Goal: Task Accomplishment & Management: Manage account settings

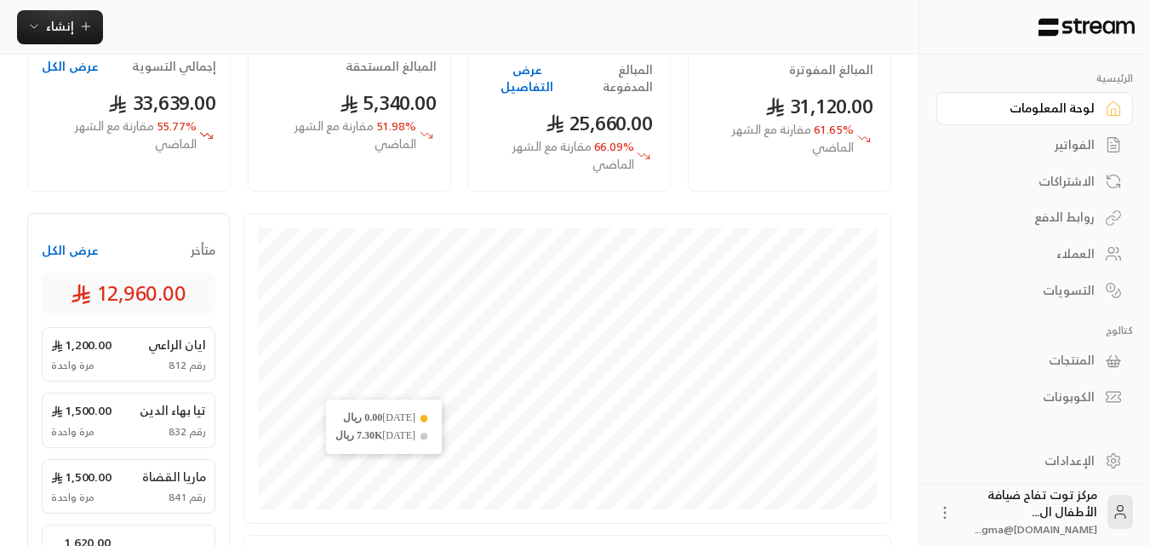
scroll to position [170, 0]
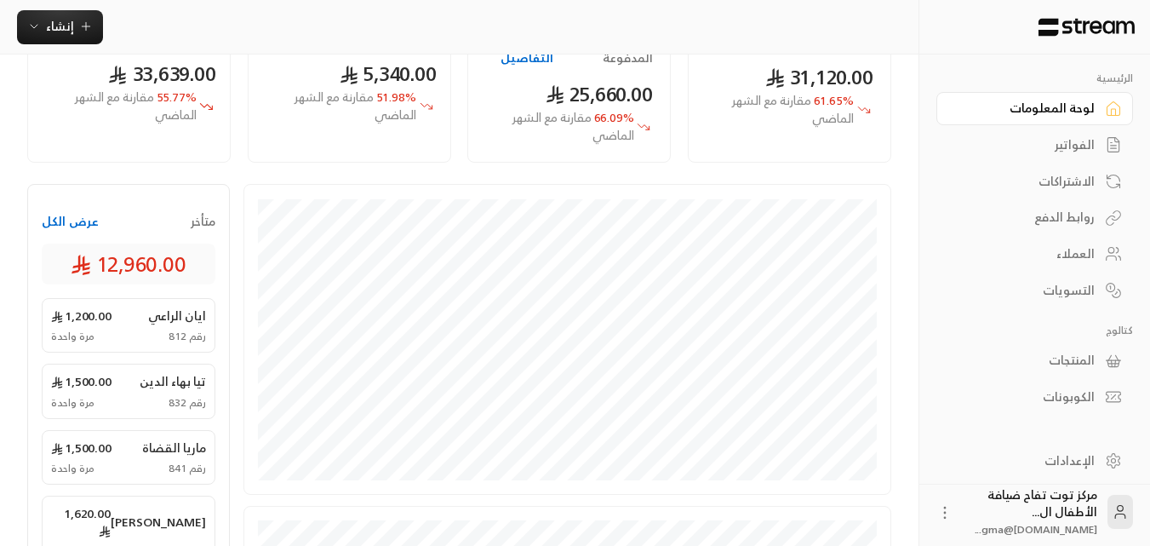
click at [1078, 137] on div "الفواتير" at bounding box center [1026, 144] width 137 height 17
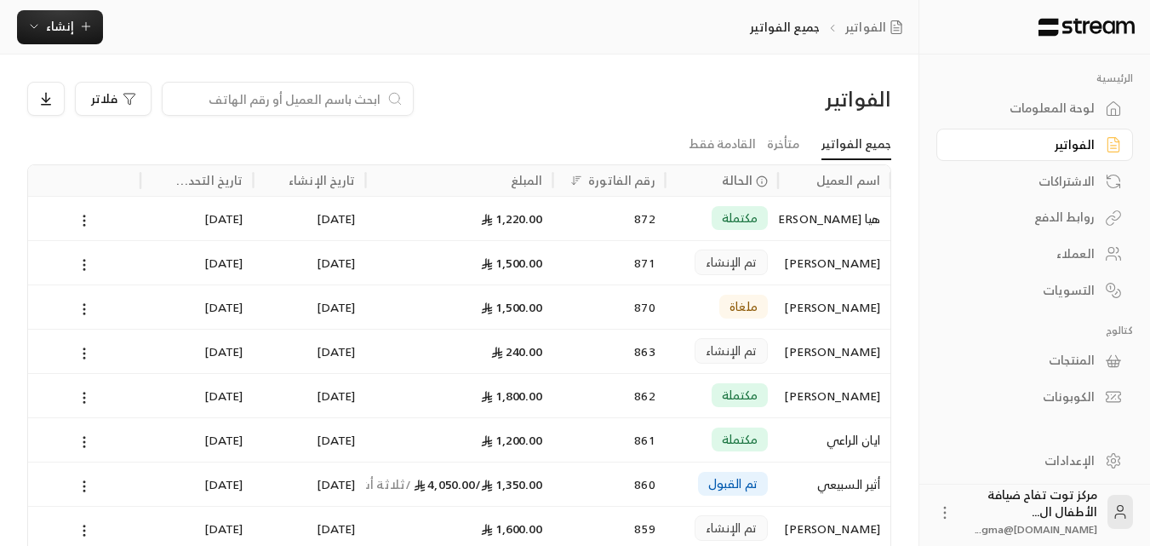
click at [316, 99] on input at bounding box center [277, 98] width 208 height 19
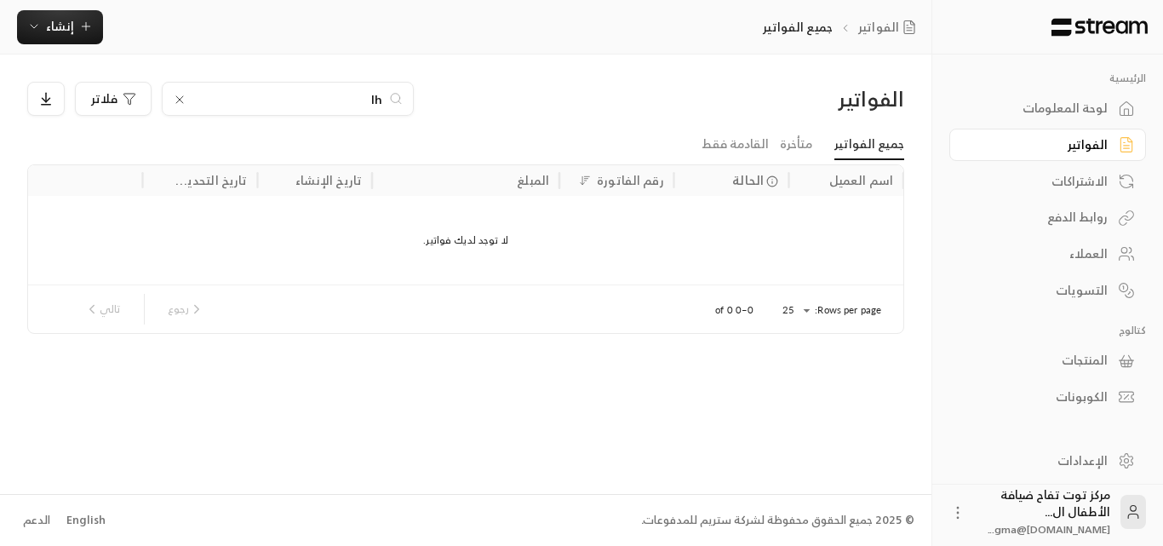
type input "l"
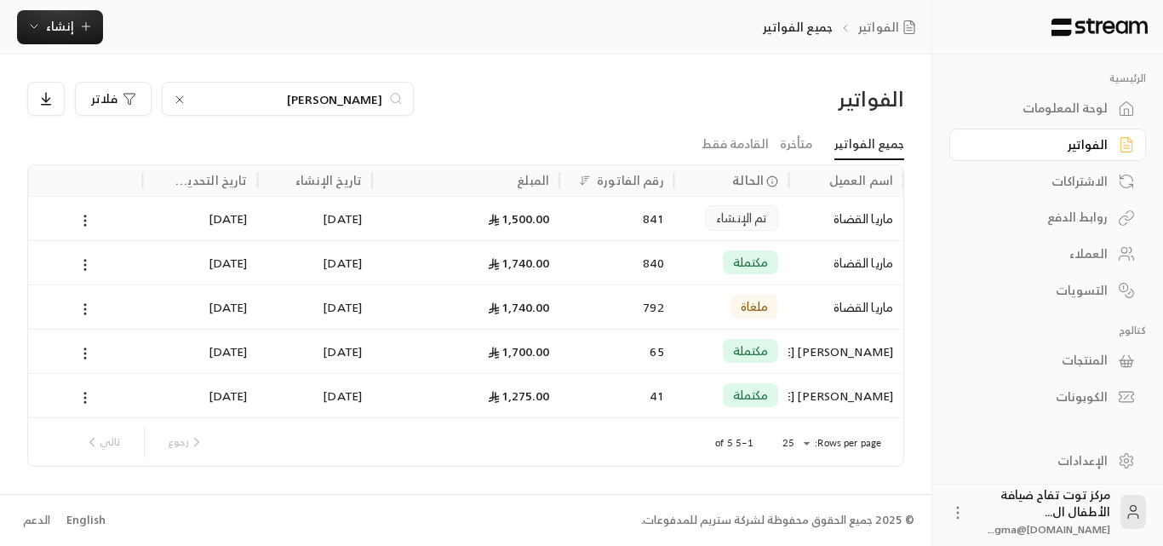
type input "[PERSON_NAME]"
click at [177, 99] on icon at bounding box center [180, 100] width 14 height 14
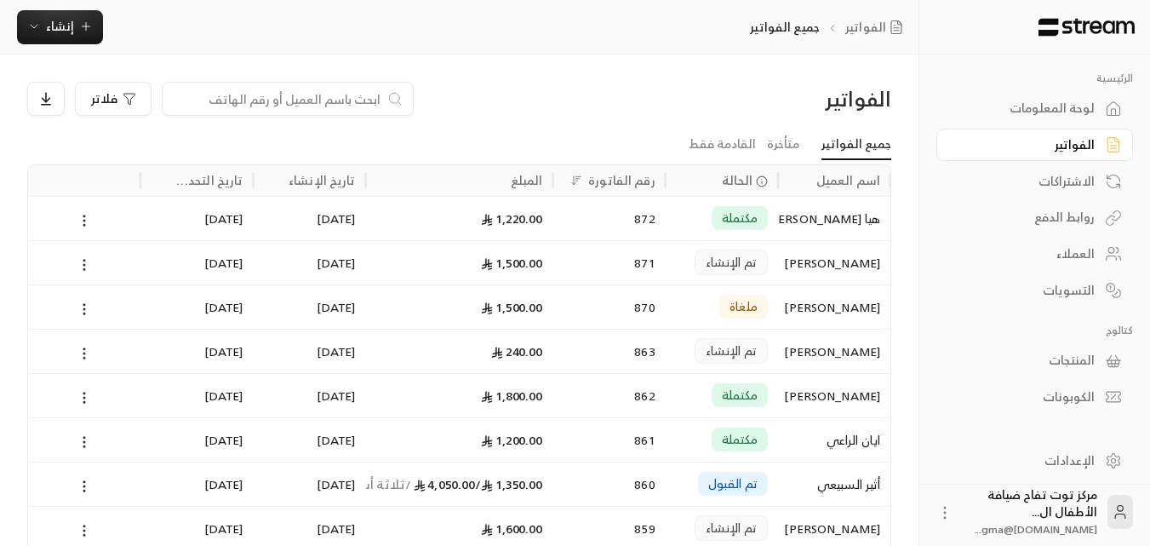
click at [339, 100] on input at bounding box center [277, 98] width 208 height 19
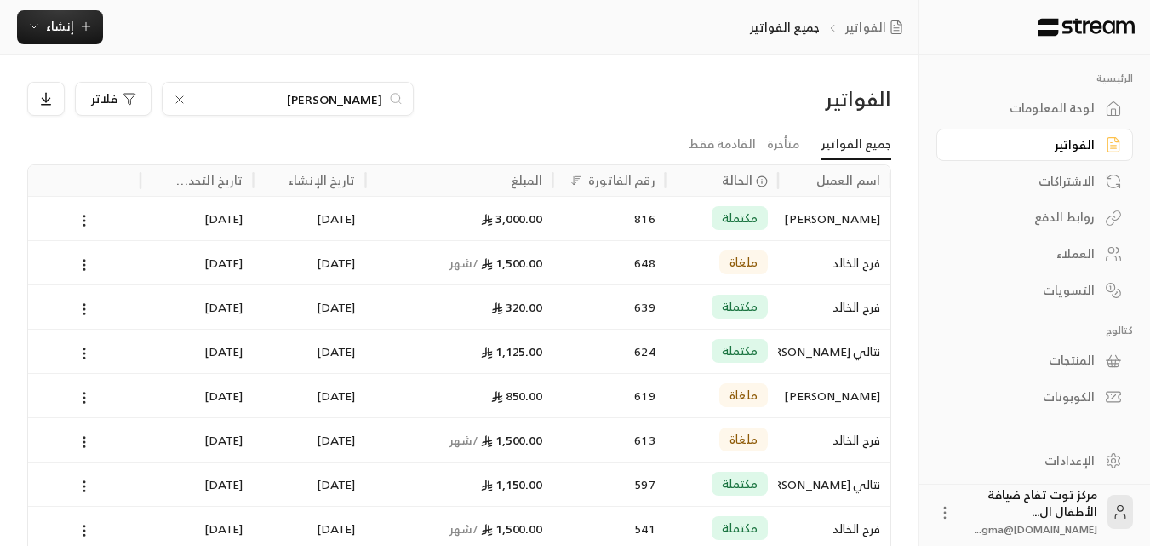
type input "[PERSON_NAME]"
click at [856, 218] on div "[PERSON_NAME]" at bounding box center [834, 218] width 92 height 43
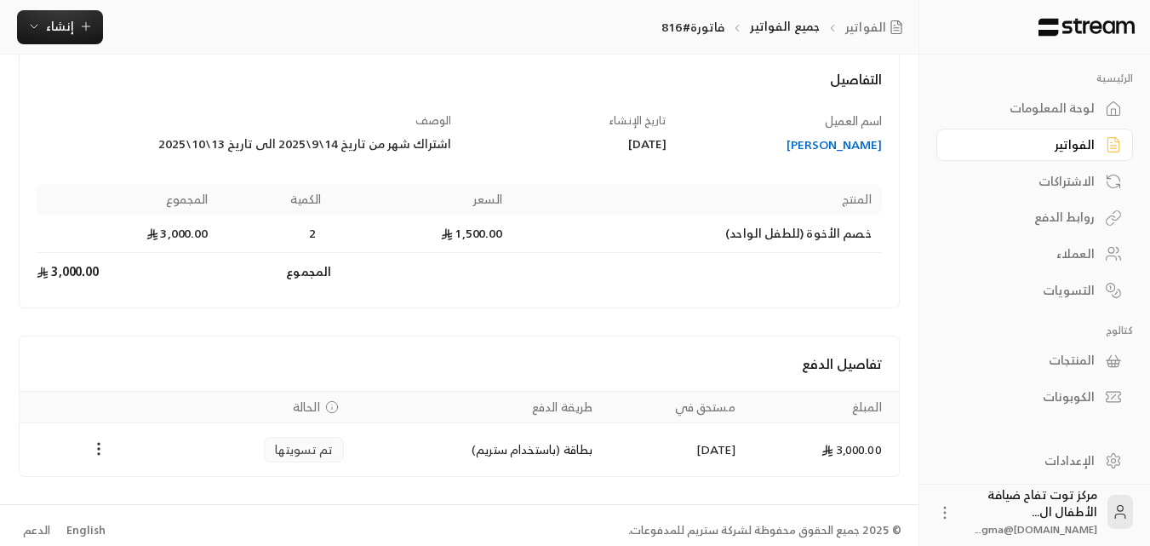
scroll to position [109, 0]
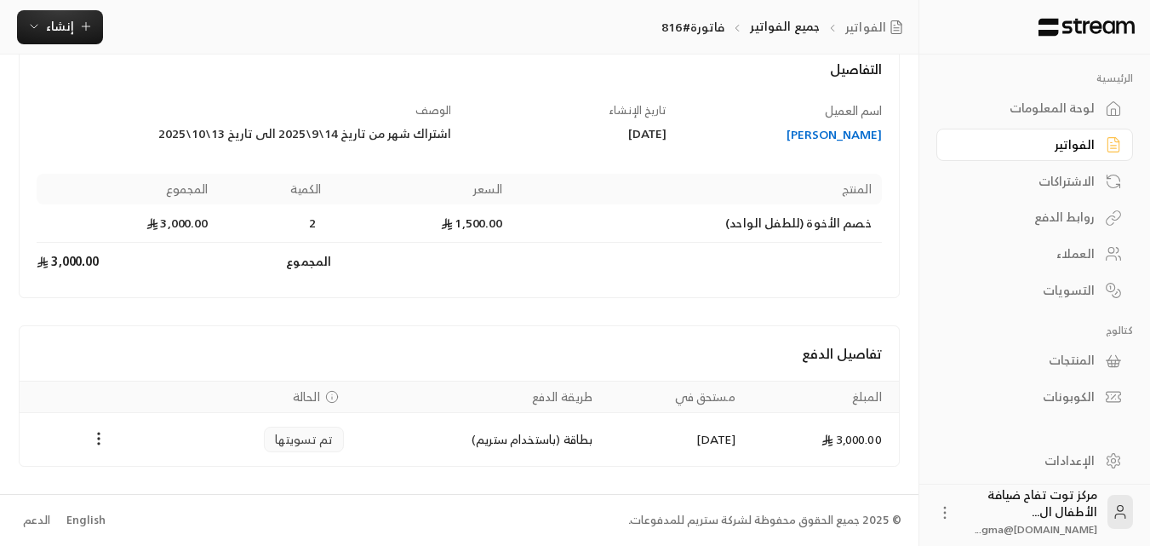
click at [850, 129] on div "[PERSON_NAME]" at bounding box center [782, 134] width 199 height 17
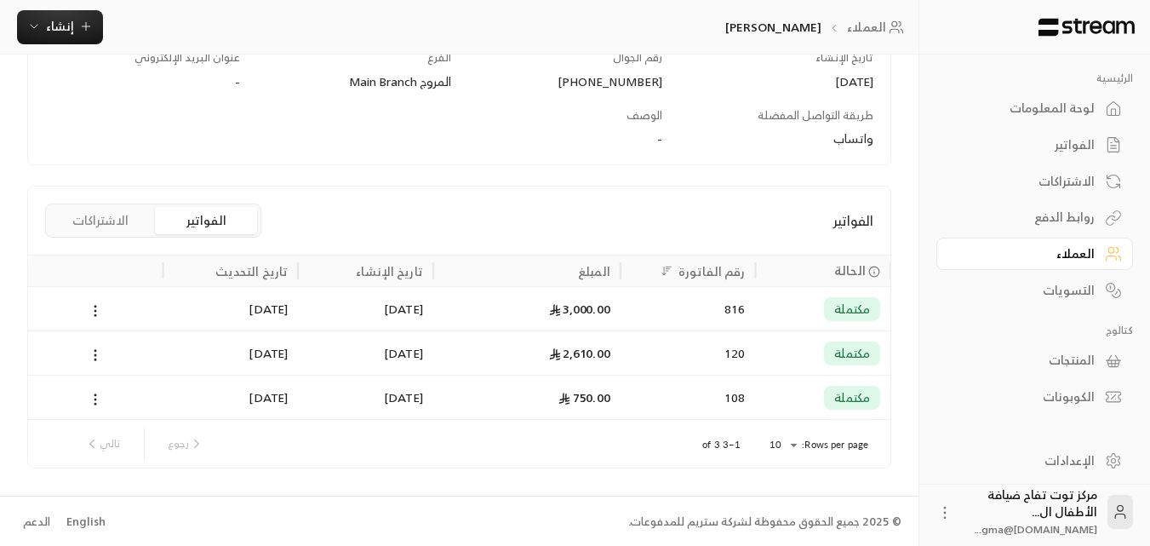
scroll to position [265, 0]
click at [599, 349] on div "2,610.00" at bounding box center [527, 350] width 167 height 43
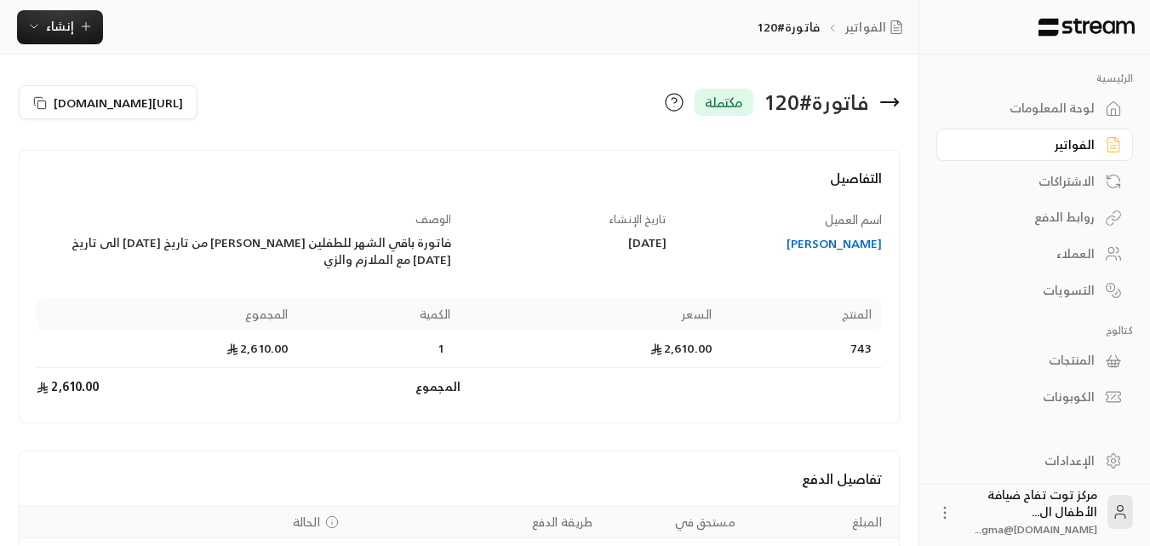
click at [897, 98] on icon at bounding box center [889, 102] width 20 height 20
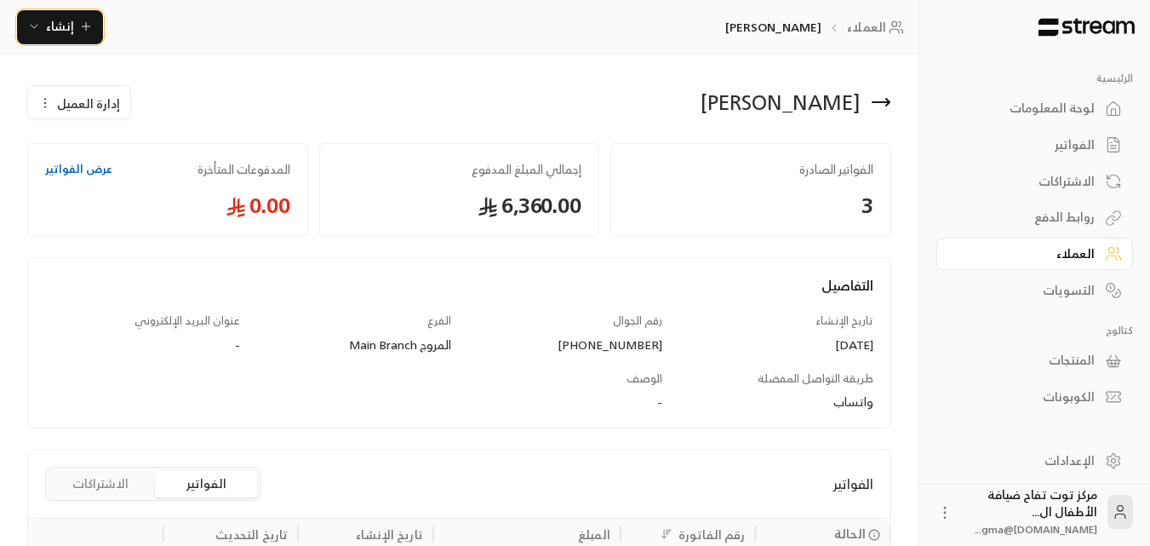
click at [100, 33] on button "إنشاء" at bounding box center [60, 27] width 86 height 34
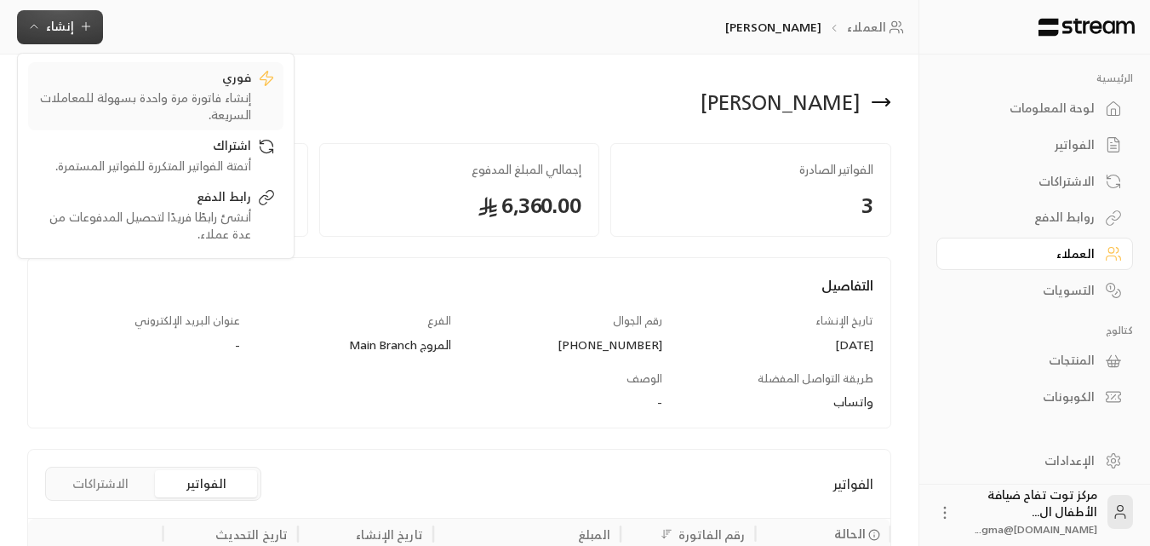
click at [201, 95] on div "إنشاء فاتورة مرة واحدة بسهولة للمعاملات السريعة." at bounding box center [144, 106] width 215 height 34
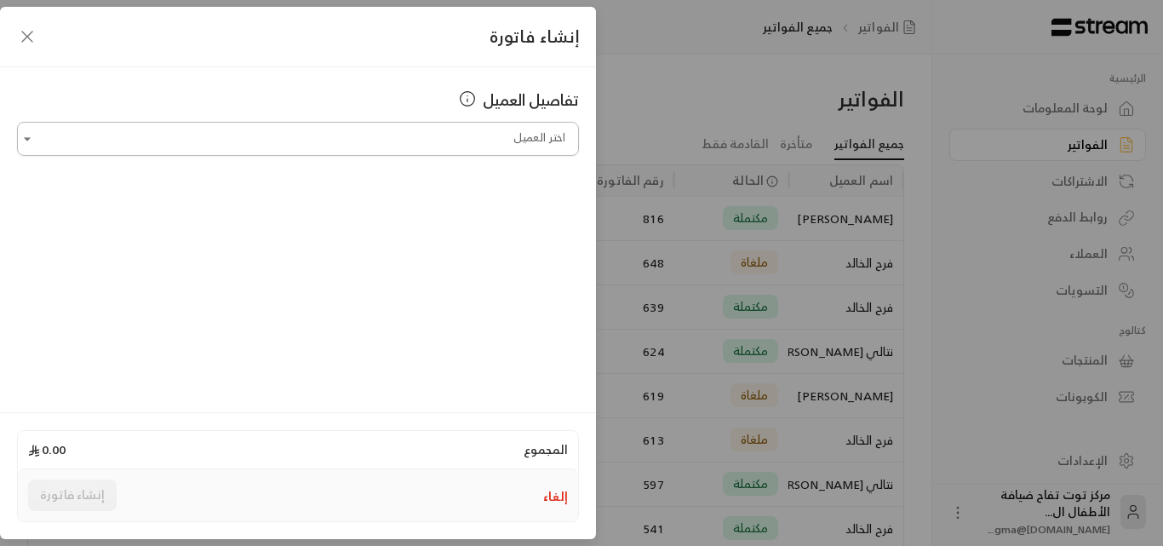
click at [512, 138] on input "اختر العميل" at bounding box center [298, 139] width 562 height 30
click at [505, 224] on span "[PERSON_NAME]" at bounding box center [509, 228] width 97 height 21
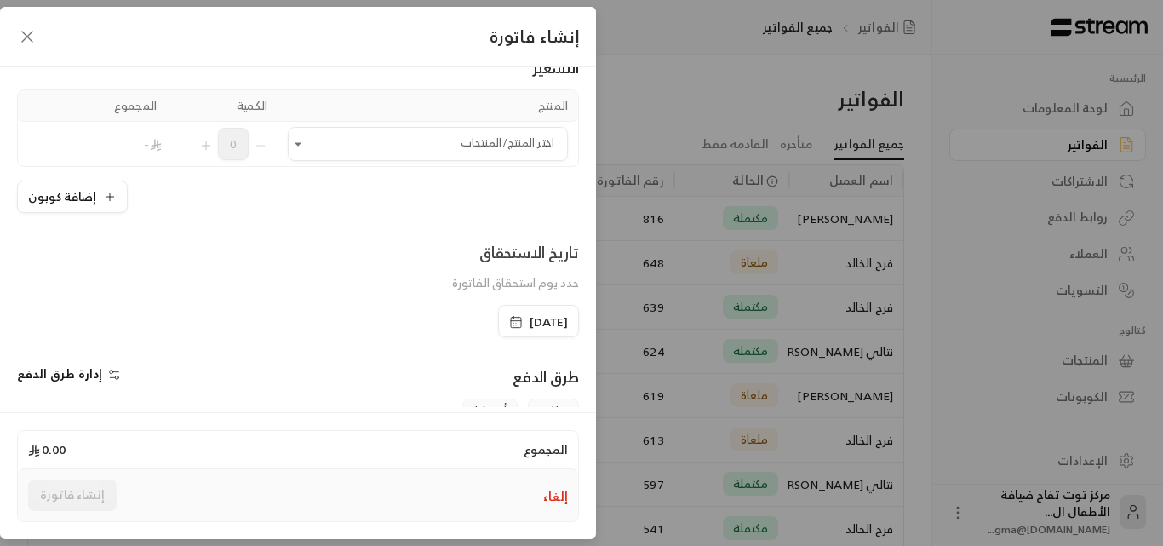
scroll to position [85, 0]
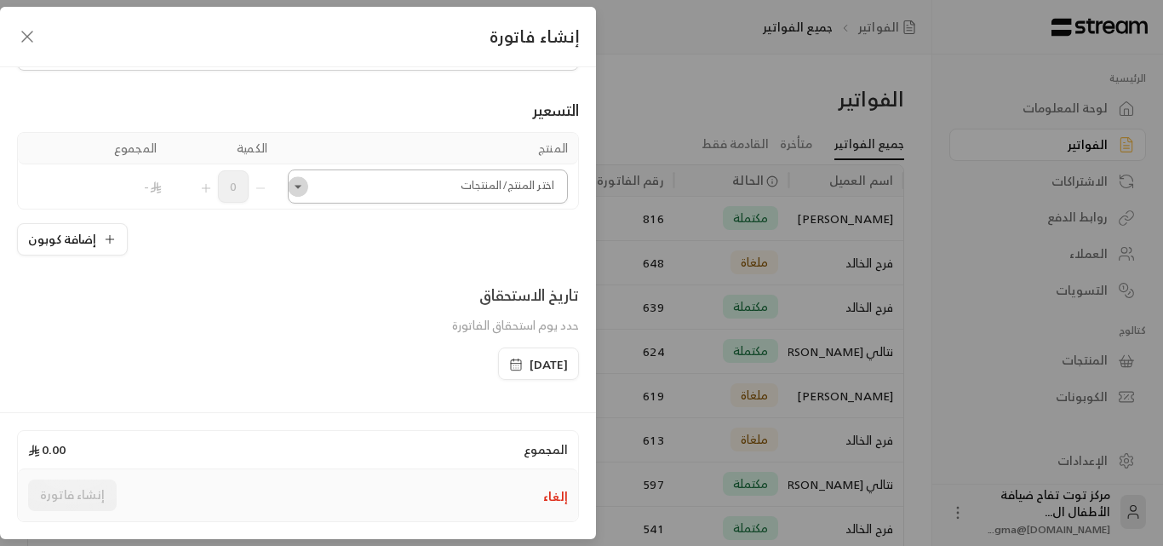
click at [306, 188] on icon "Open" at bounding box center [297, 186] width 17 height 17
type input "**********"
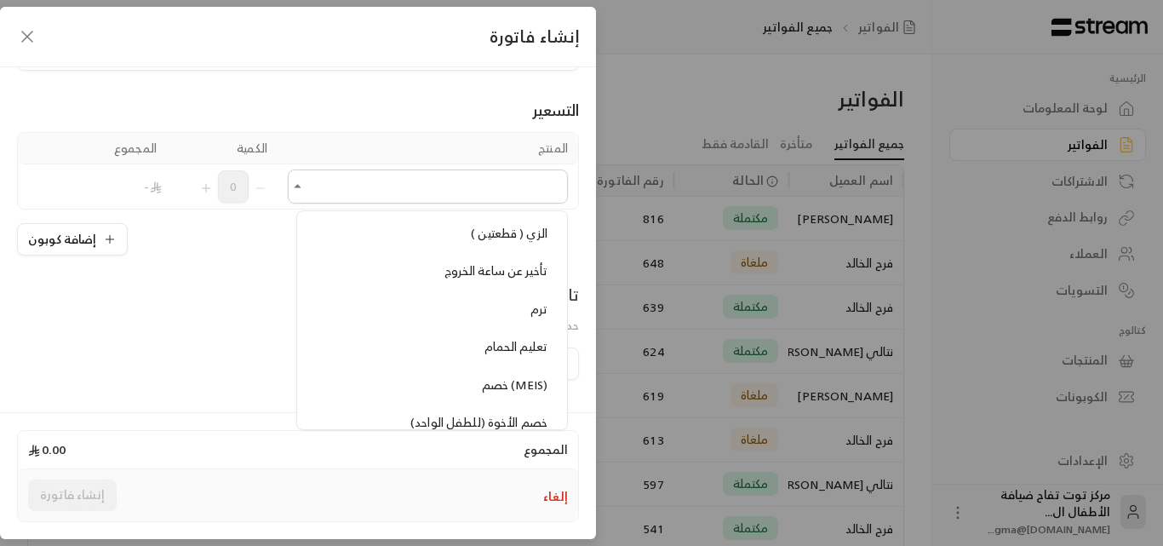
scroll to position [1703, 0]
click at [493, 223] on span "الزي ( قطعتين )" at bounding box center [509, 228] width 77 height 21
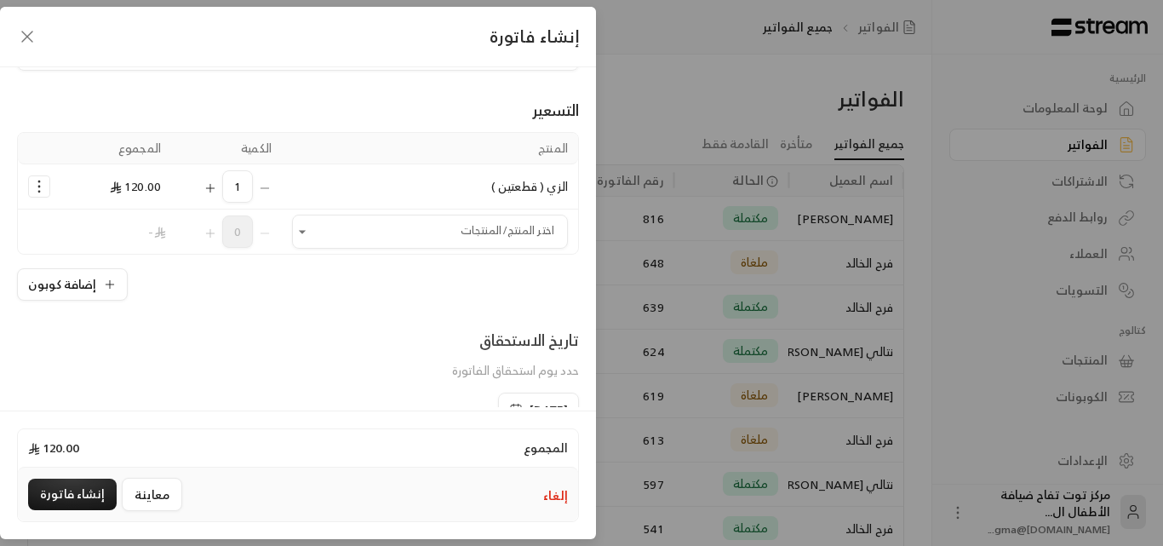
click at [215, 190] on icon "Selected Products" at bounding box center [210, 188] width 14 height 14
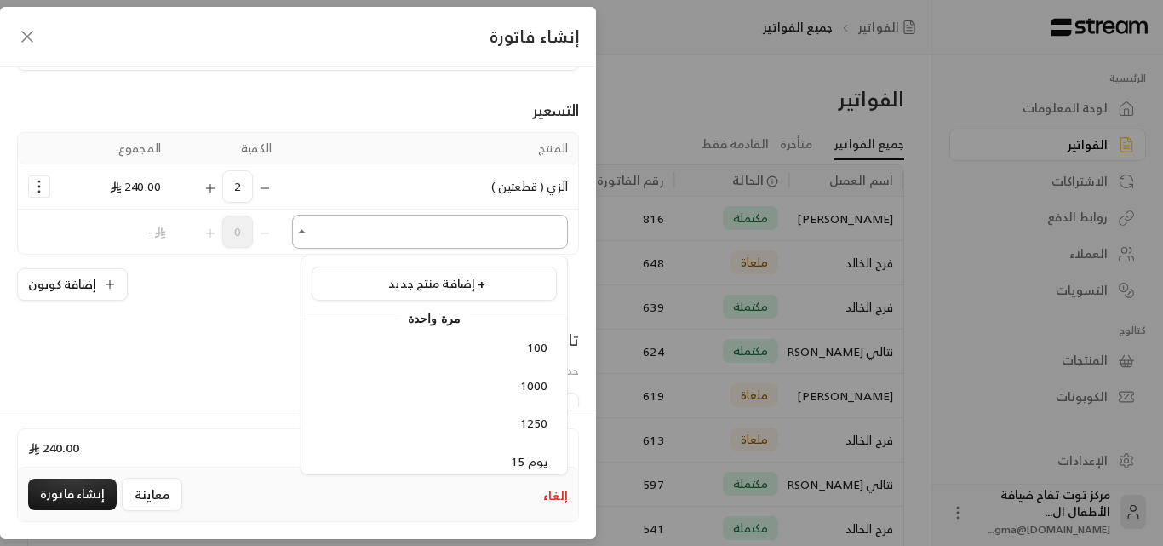
click at [321, 226] on input "اختر العميل" at bounding box center [430, 232] width 276 height 30
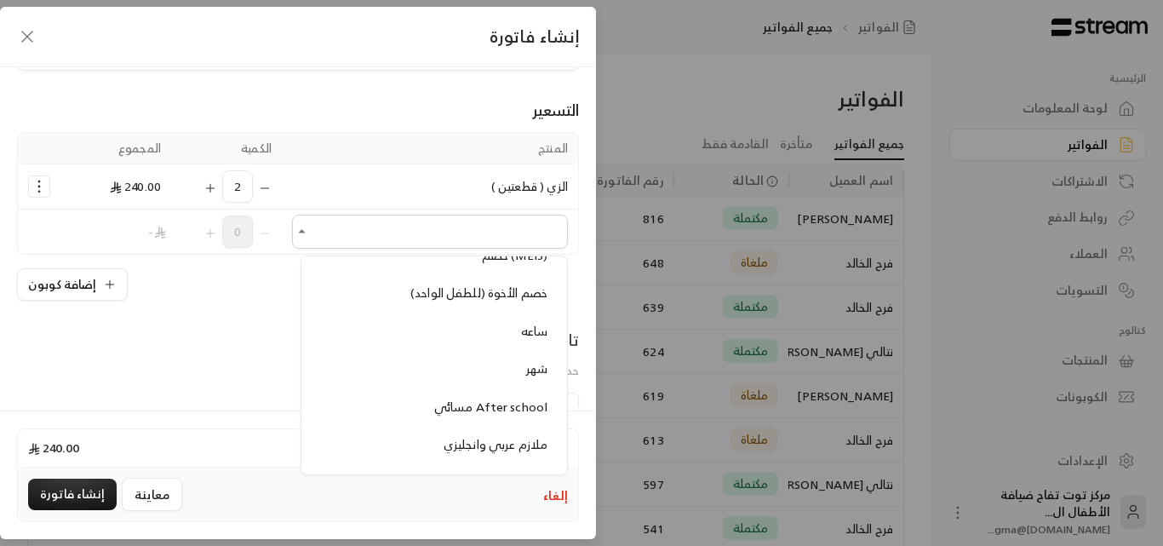
scroll to position [1958, 0]
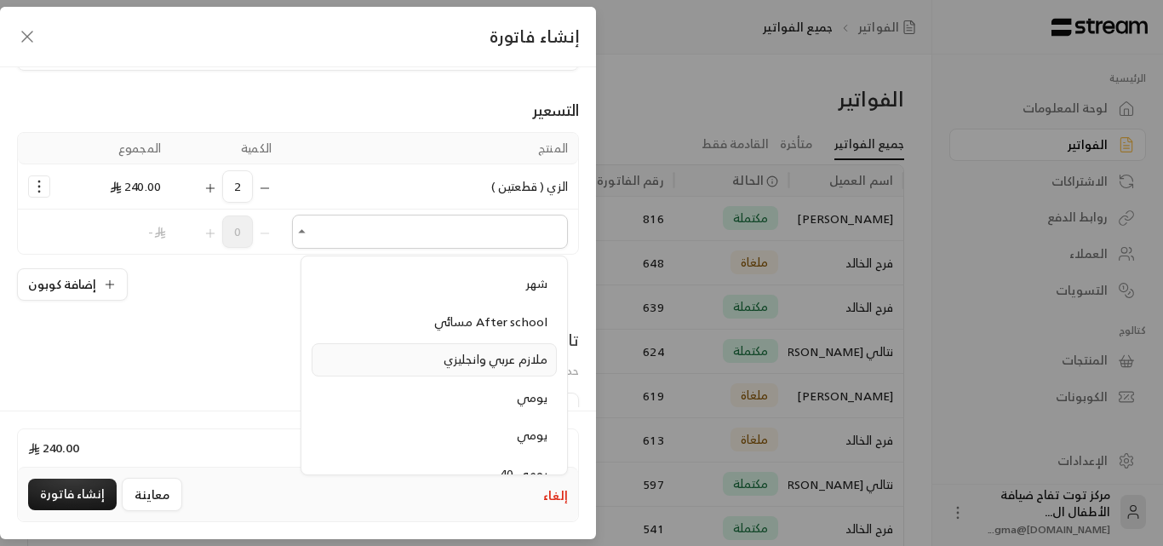
click at [480, 360] on span "ملازم عربي وانجليزي" at bounding box center [496, 358] width 104 height 21
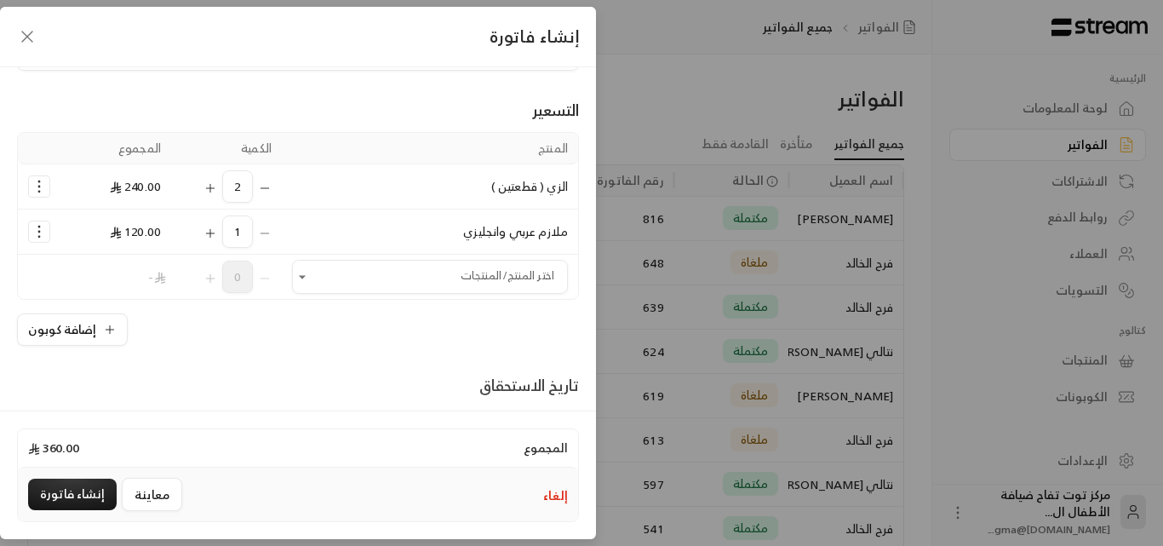
click at [217, 234] on icon "Selected Products" at bounding box center [210, 233] width 14 height 14
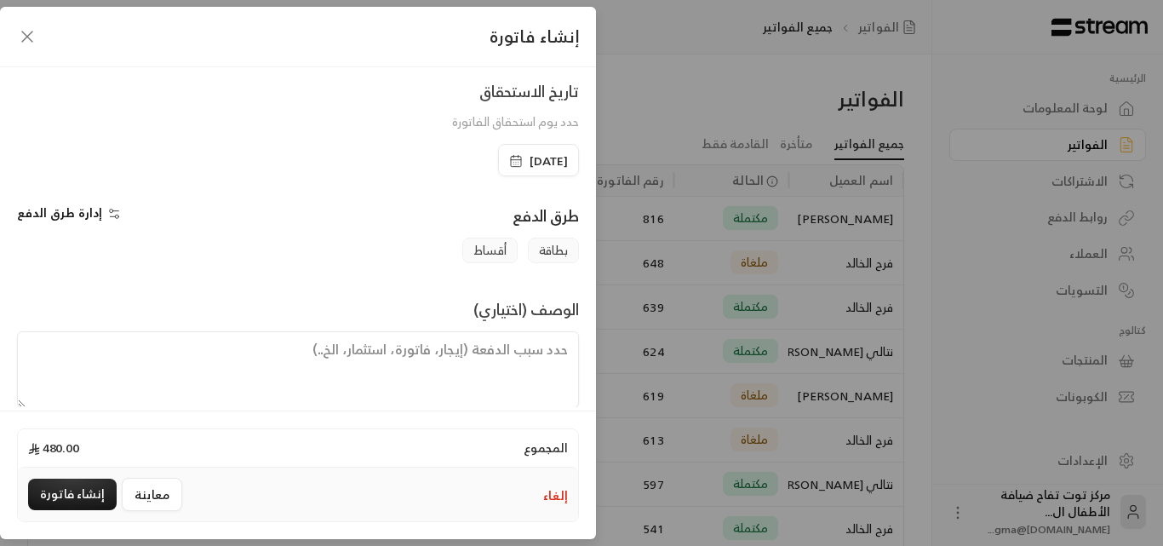
scroll to position [400, 0]
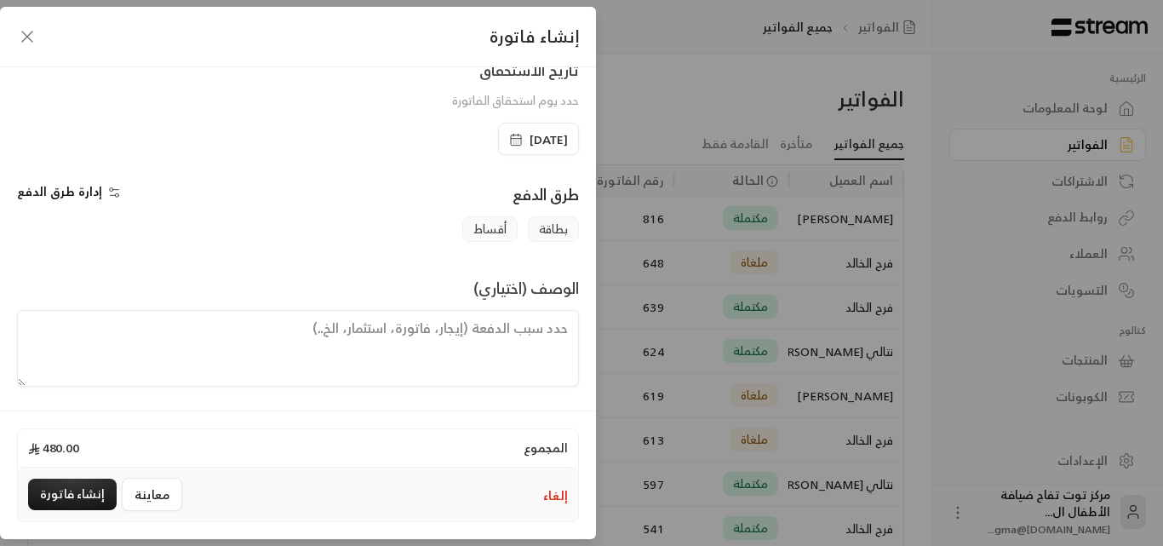
click at [466, 323] on textarea at bounding box center [298, 348] width 562 height 77
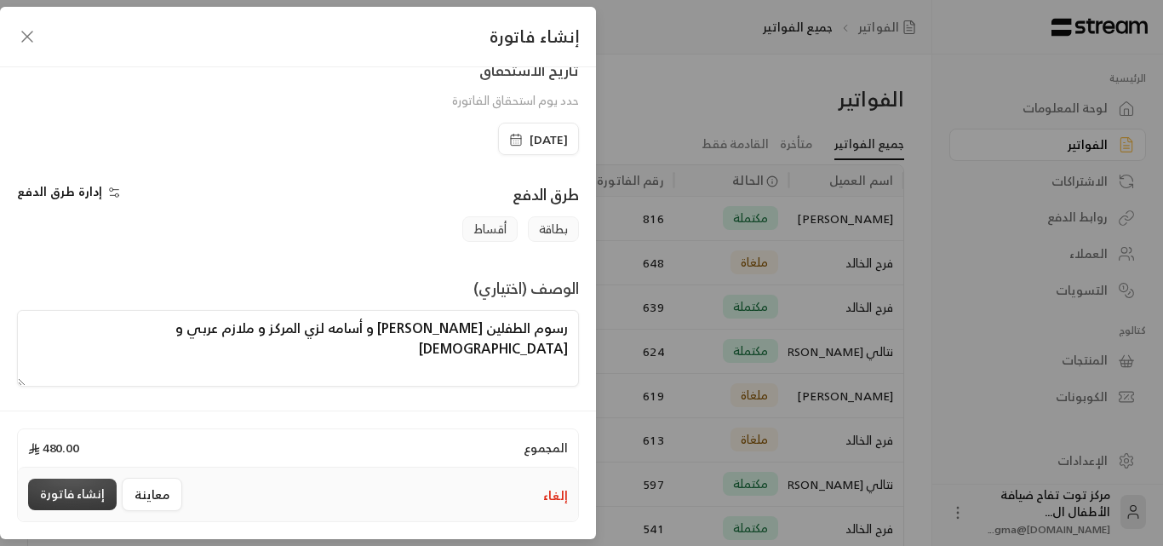
type textarea "رسوم الطفلين [PERSON_NAME] و أسامه لزي المركز و ملازم عربي و [DEMOGRAPHIC_DATA]"
click at [80, 499] on button "إنشاء فاتورة" at bounding box center [72, 493] width 89 height 31
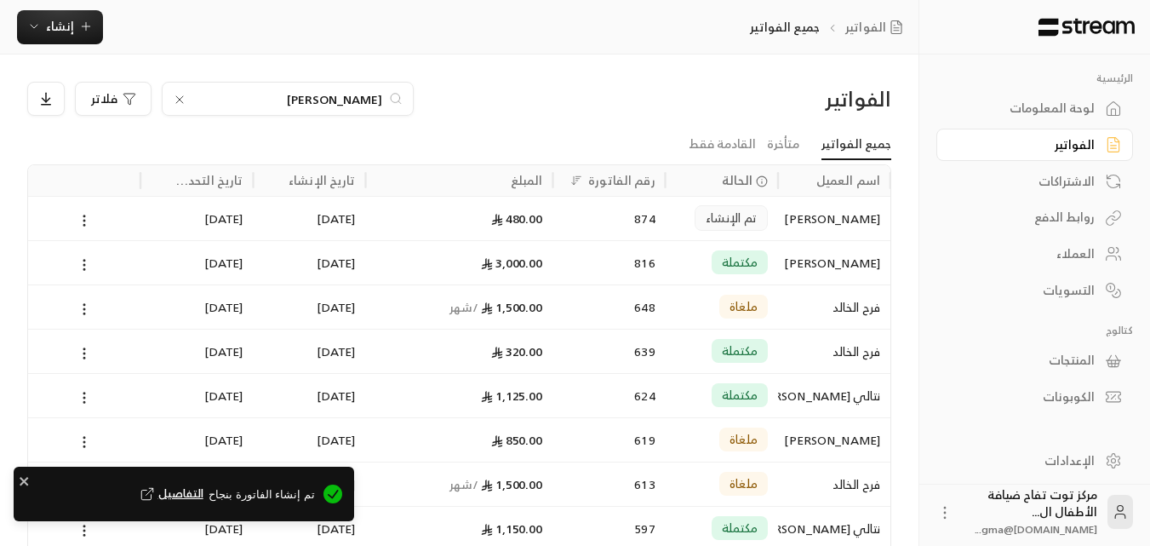
click at [812, 260] on div "[PERSON_NAME]" at bounding box center [834, 262] width 92 height 43
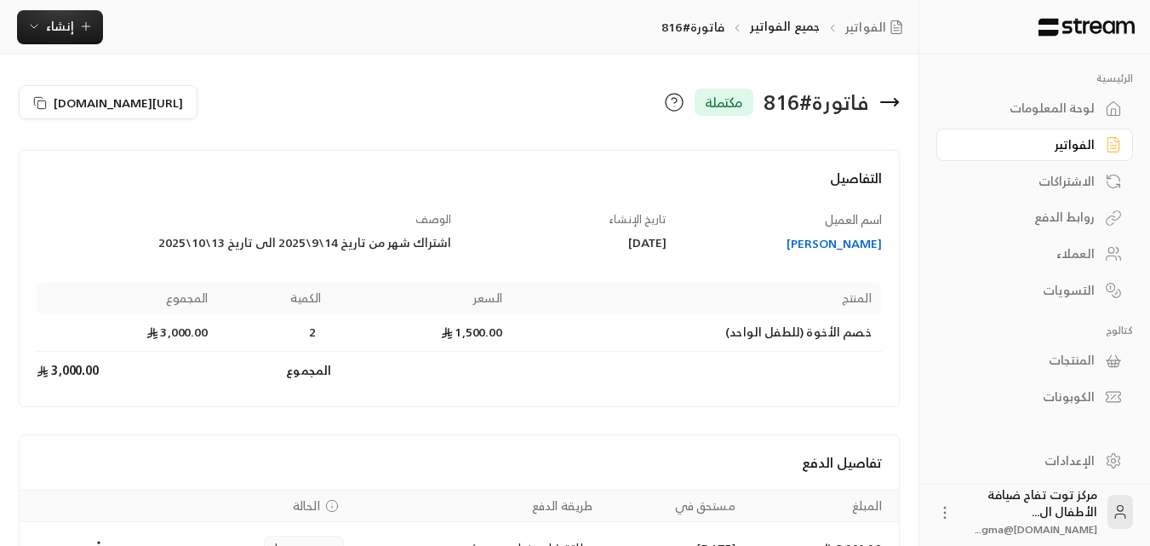
click at [899, 99] on icon at bounding box center [889, 102] width 20 height 20
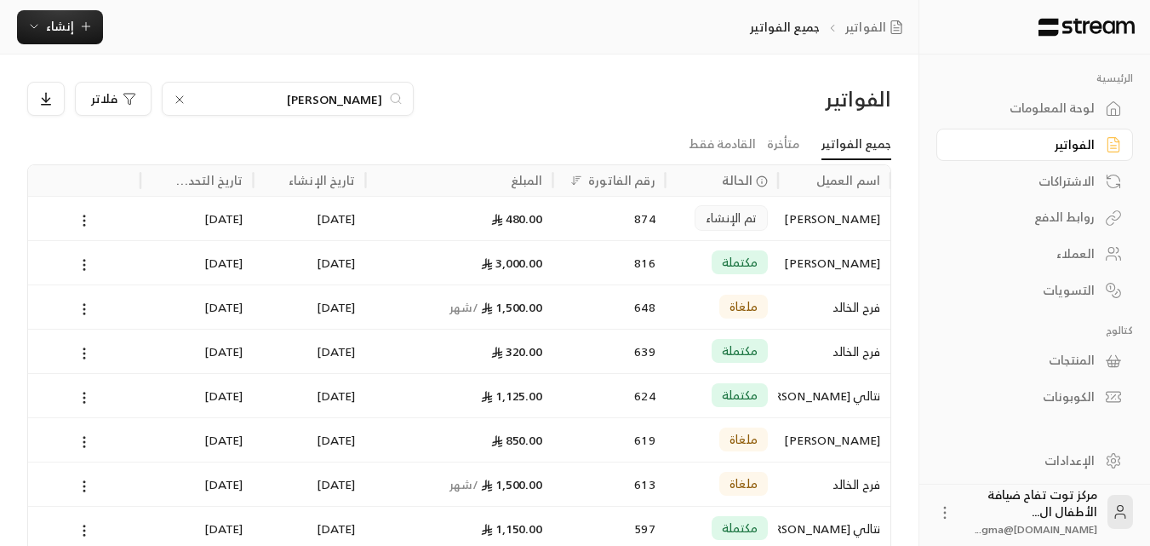
click at [181, 101] on icon at bounding box center [179, 99] width 7 height 7
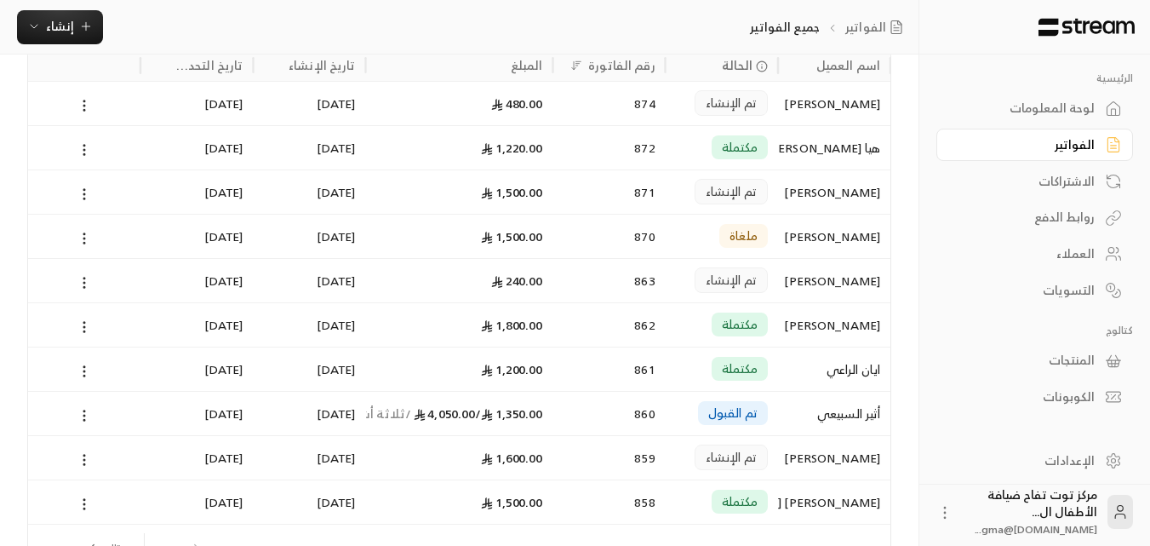
scroll to position [85, 0]
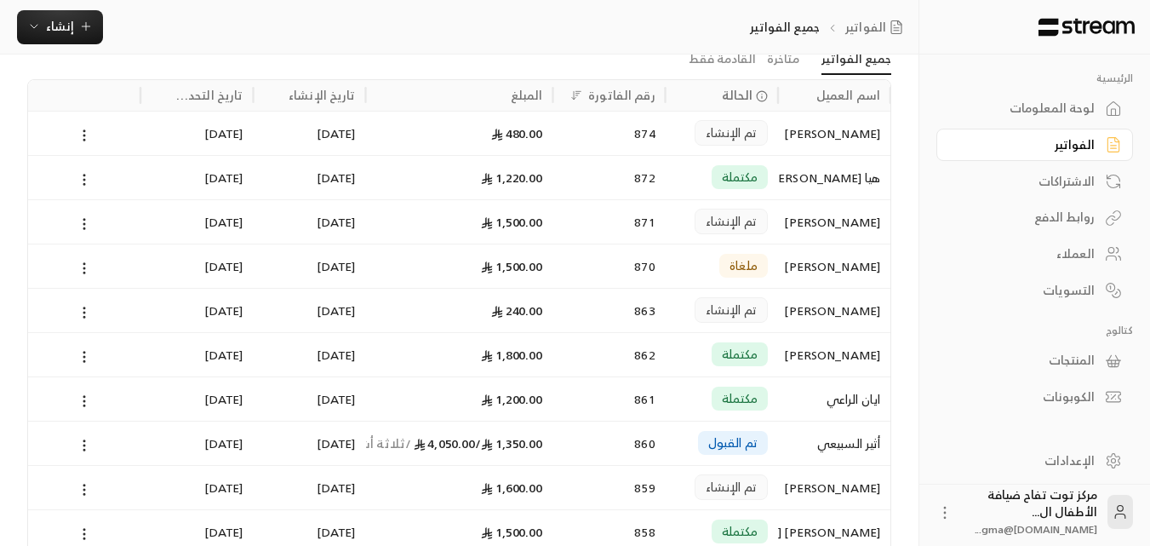
click at [799, 136] on div "[PERSON_NAME]" at bounding box center [834, 133] width 92 height 43
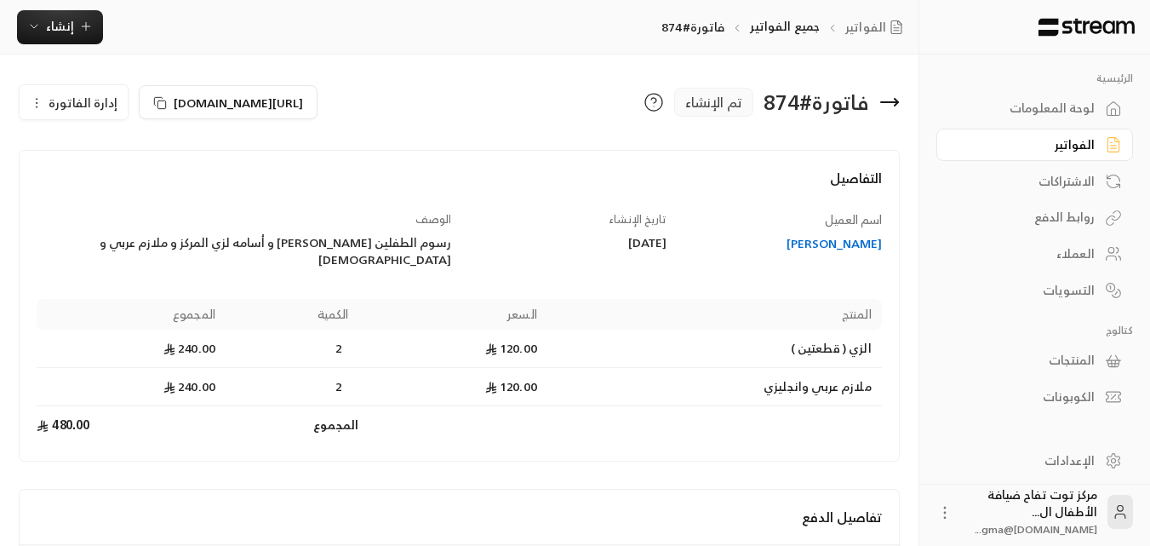
click at [897, 99] on icon at bounding box center [889, 102] width 20 height 20
